Goal: Task Accomplishment & Management: Use online tool/utility

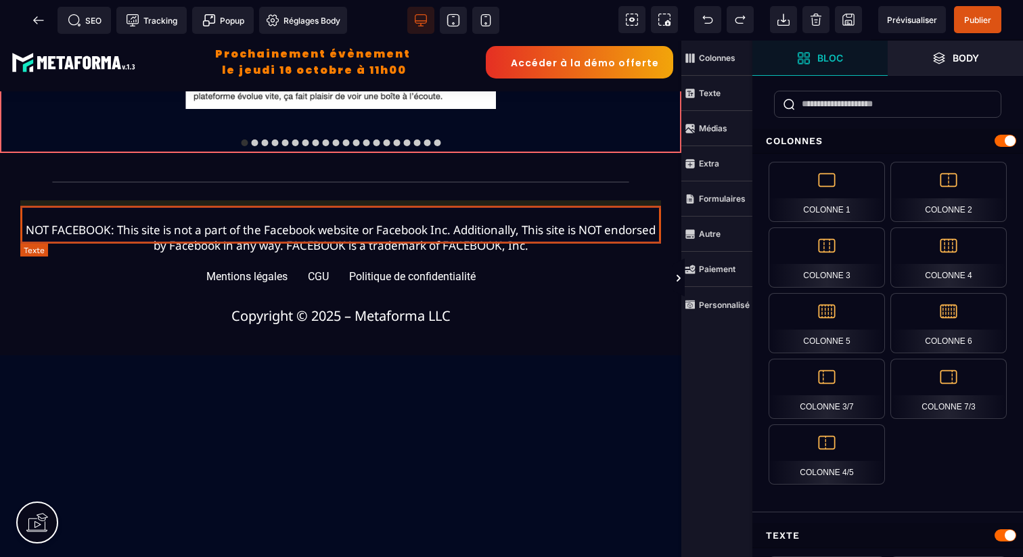
scroll to position [1617, 0]
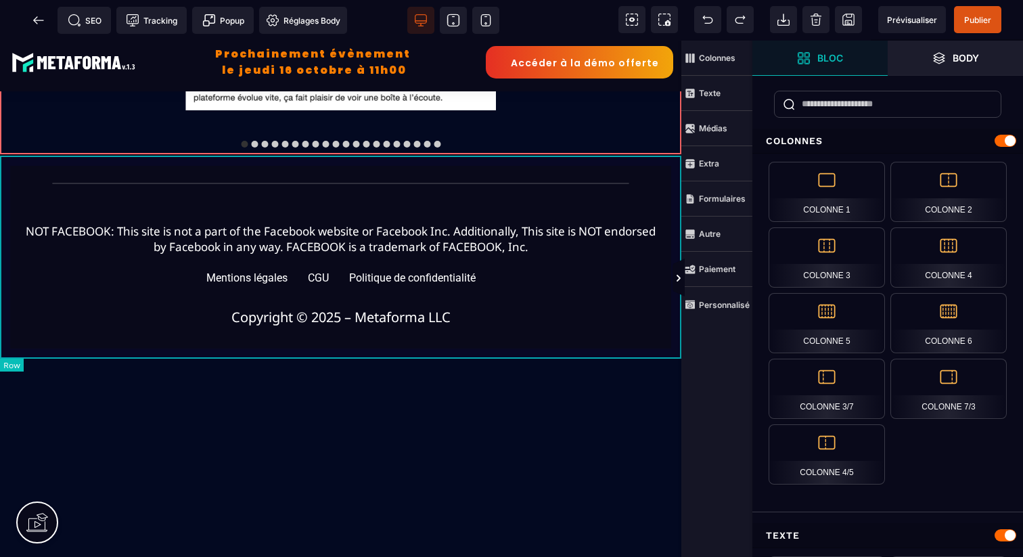
click at [675, 194] on div "NOT FACEBOOK: This site is not a part of the Facebook website or Facebook Inc. …" at bounding box center [340, 255] width 681 height 202
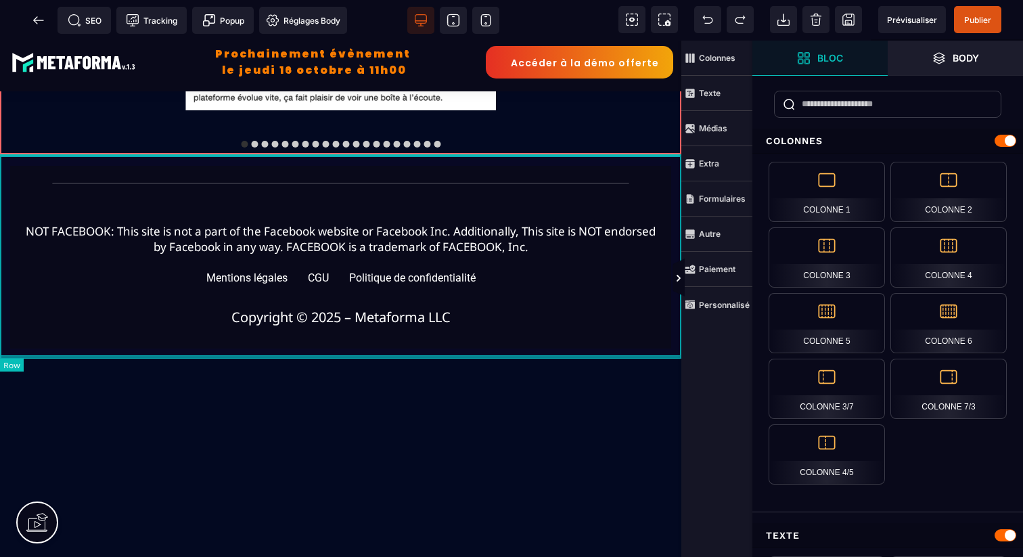
scroll to position [1615, 0]
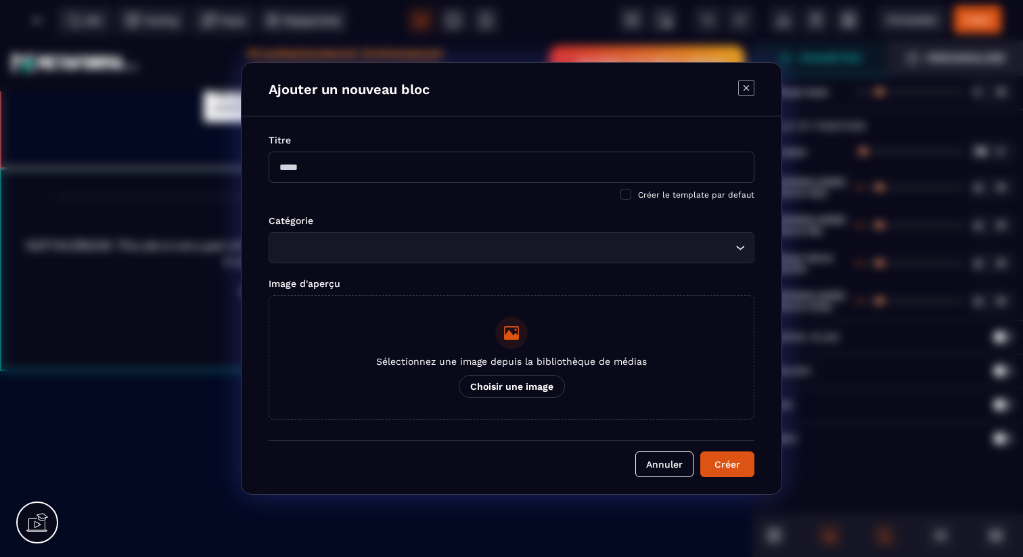
click at [657, 162] on body "B I U S A ******* Ajouter une colonne Row" at bounding box center [511, 278] width 1023 height 557
click at [604, 166] on input "Modal window" at bounding box center [511, 166] width 486 height 31
type input "**********"
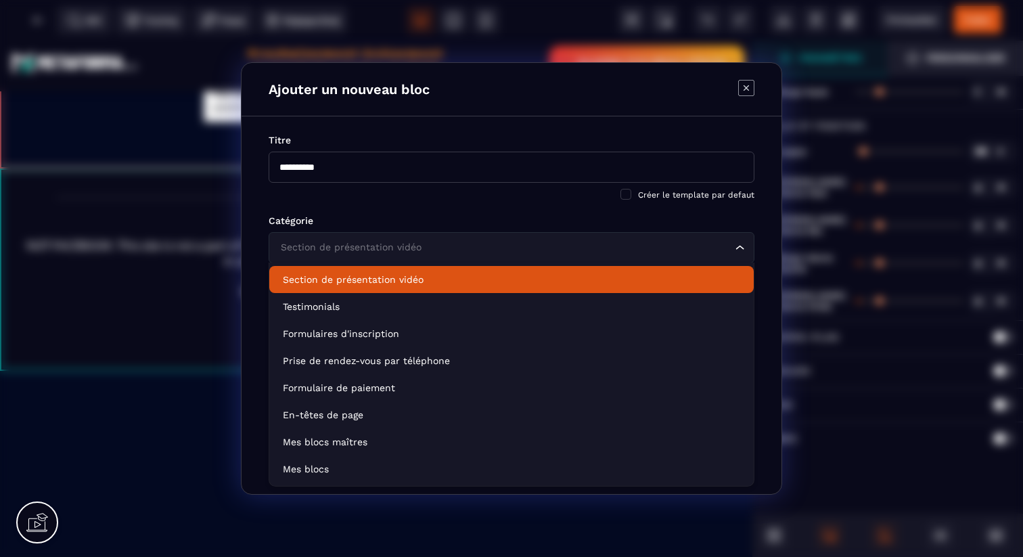
click at [614, 240] on input "Search for option" at bounding box center [504, 247] width 454 height 15
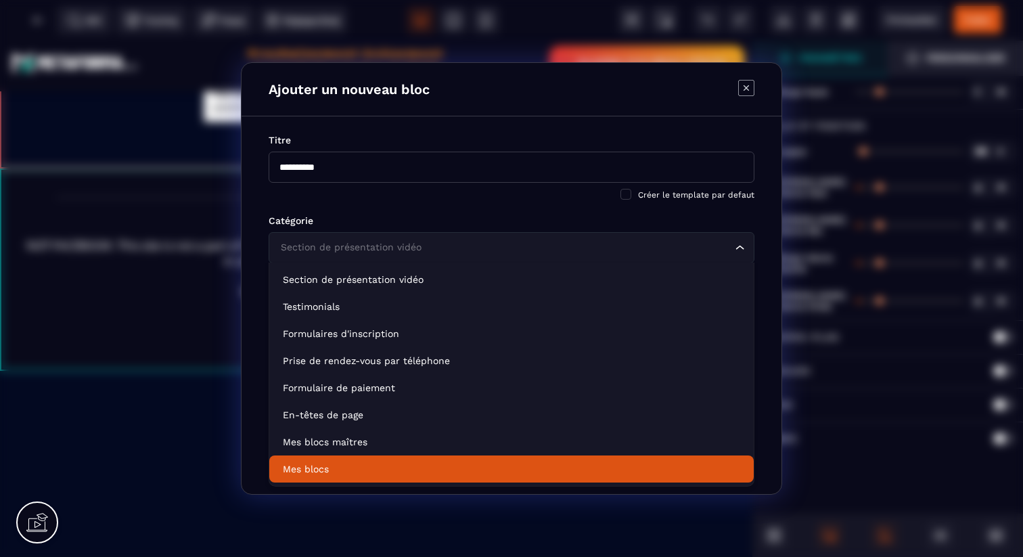
click at [494, 460] on li "Mes blocs" at bounding box center [511, 468] width 484 height 27
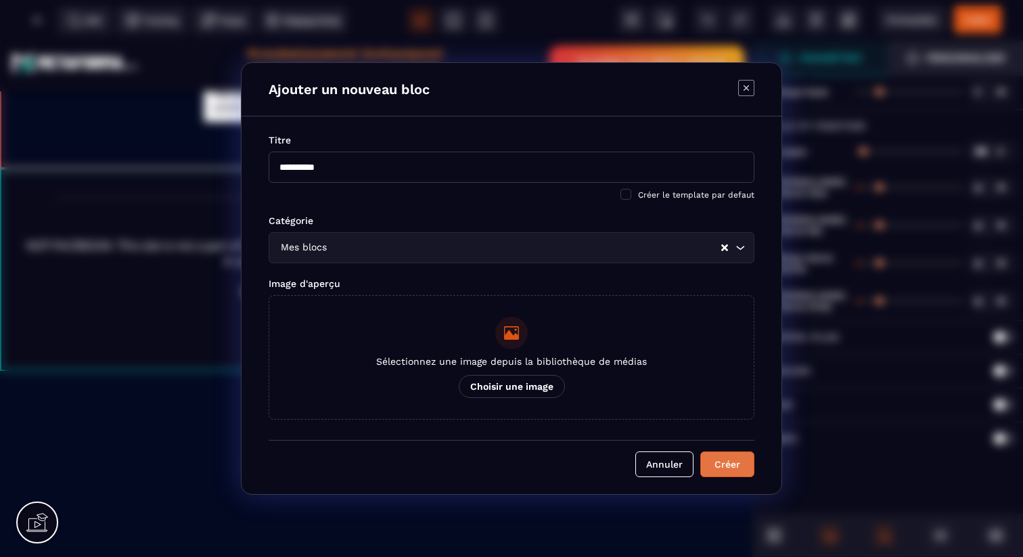
click at [714, 452] on button "Créer" at bounding box center [727, 464] width 54 height 26
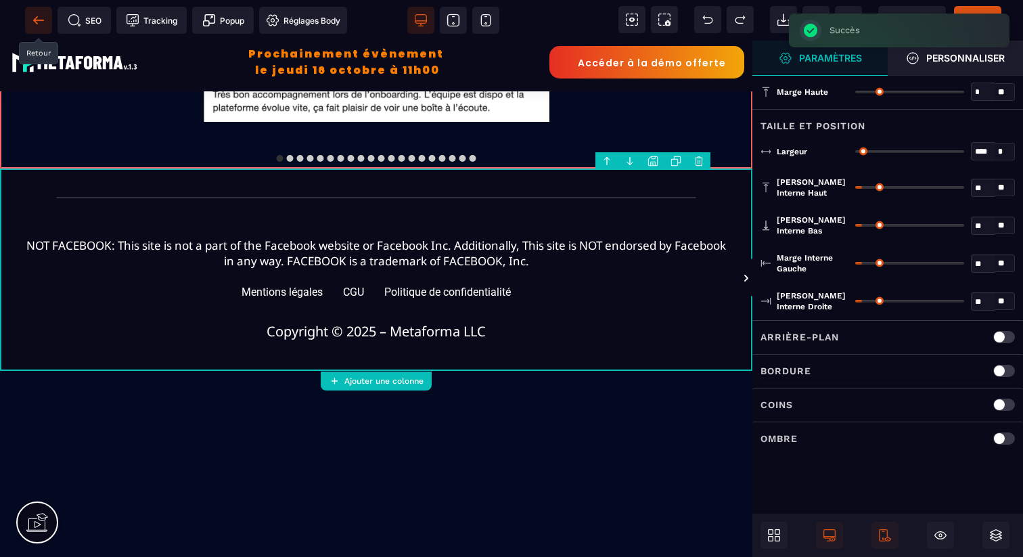
click at [34, 22] on icon at bounding box center [39, 21] width 14 height 14
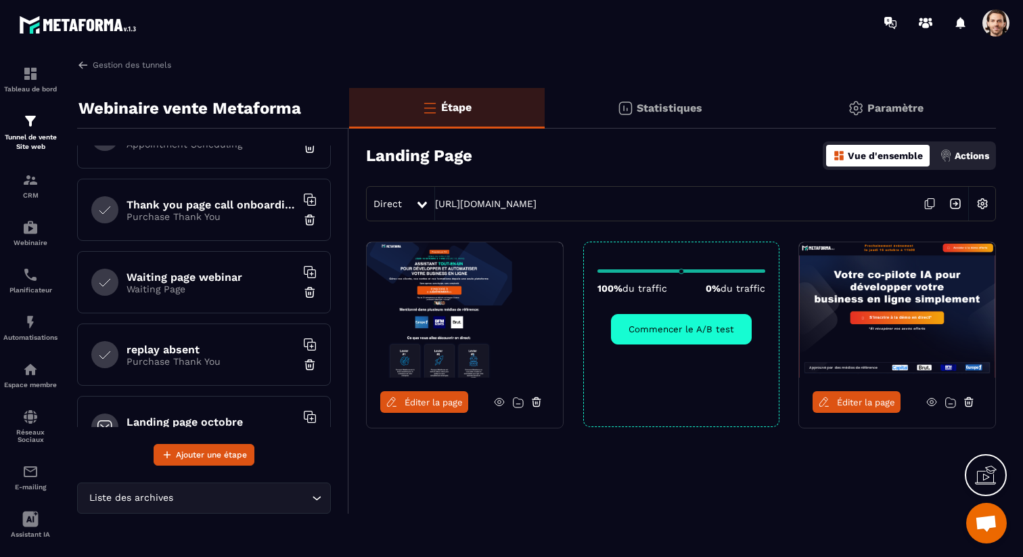
scroll to position [587, 0]
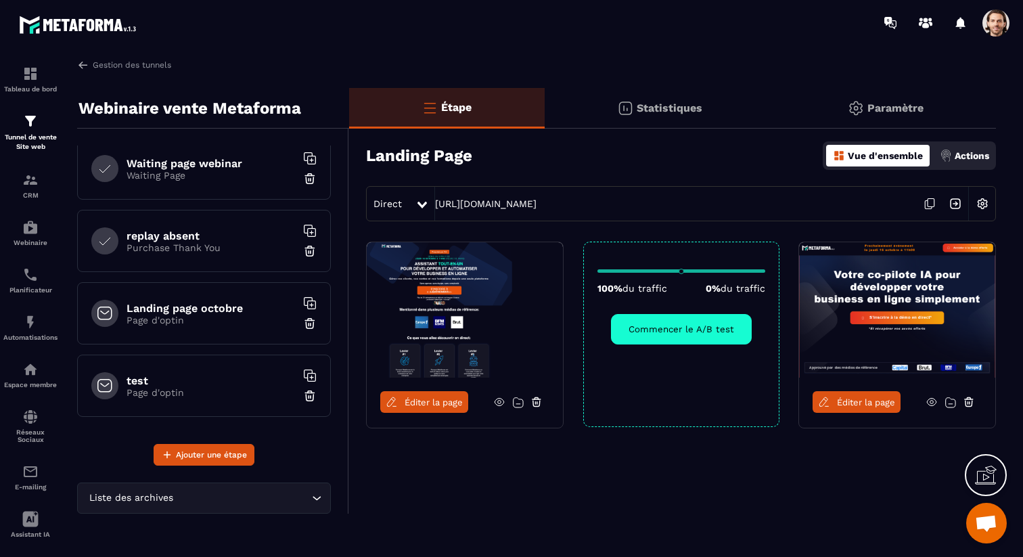
click at [233, 389] on p "Page d'optin" at bounding box center [210, 392] width 169 height 11
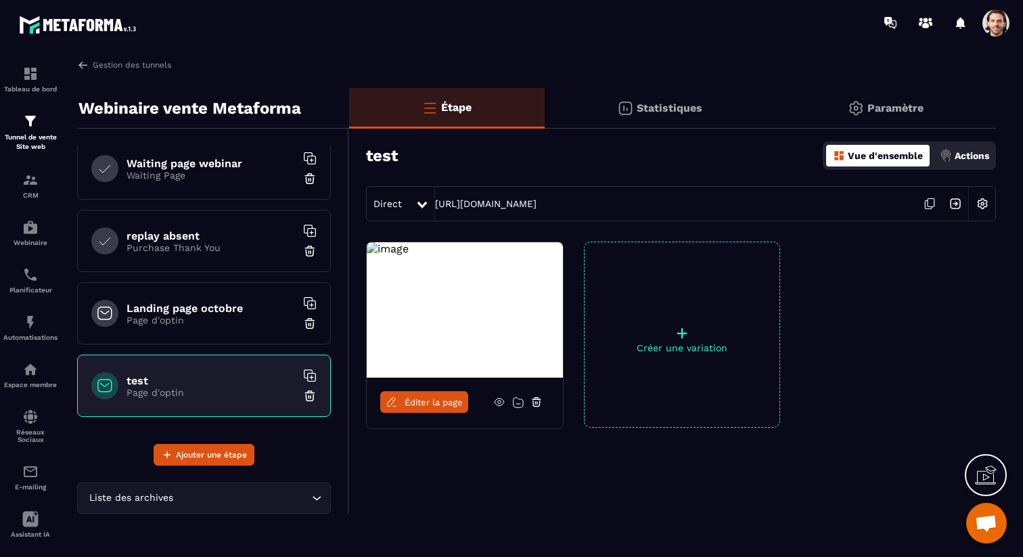
click at [451, 402] on span "Éditer la page" at bounding box center [433, 402] width 58 height 10
